Goal: Information Seeking & Learning: Find specific fact

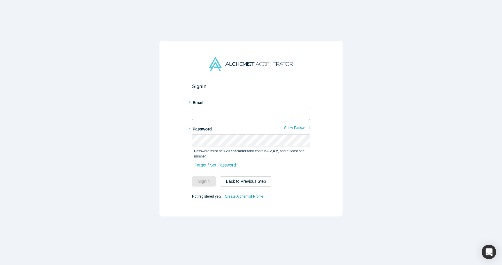
type input "[PERSON_NAME][EMAIL_ADDRESS][DOMAIN_NAME]"
click at [206, 185] on button "Sign In" at bounding box center [204, 181] width 24 height 10
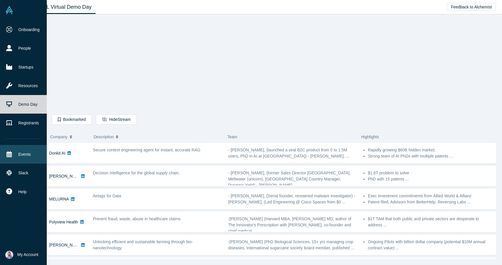
click at [29, 153] on link "Events" at bounding box center [23, 154] width 47 height 19
click at [30, 122] on link "Registrants" at bounding box center [23, 122] width 47 height 19
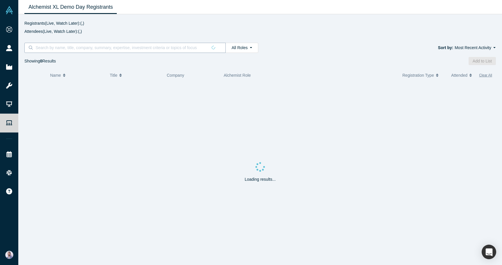
click at [111, 49] on input at bounding box center [121, 48] width 172 height 8
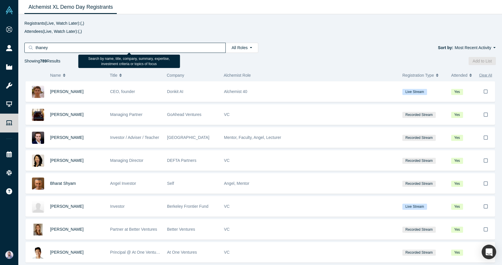
type input "thaney"
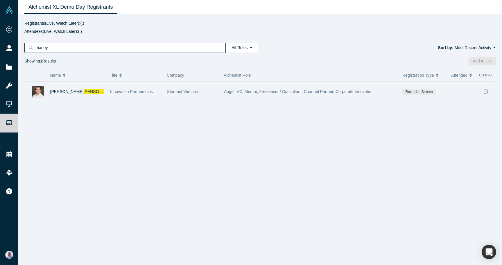
click at [101, 93] on div "[PERSON_NAME]" at bounding box center [77, 92] width 54 height 20
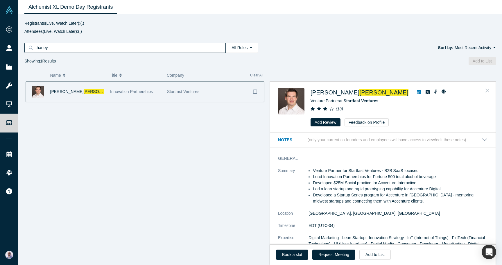
click at [417, 93] on icon at bounding box center [419, 92] width 4 height 4
